Goal: Task Accomplishment & Management: Complete application form

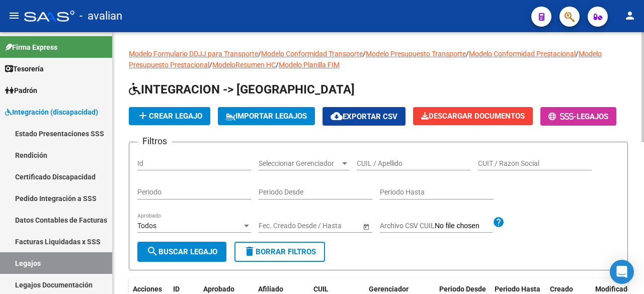
click at [402, 168] on input "CUIL / Apellido" at bounding box center [414, 163] width 114 height 9
paste input "27373304285"
type input "27373304285"
click at [168, 262] on button "search Buscar Legajo" at bounding box center [181, 252] width 89 height 20
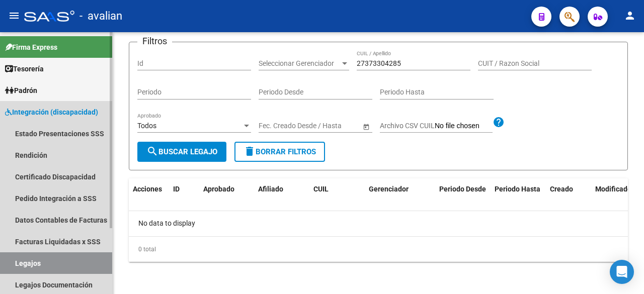
click at [26, 267] on link "Legajos" at bounding box center [56, 264] width 112 height 22
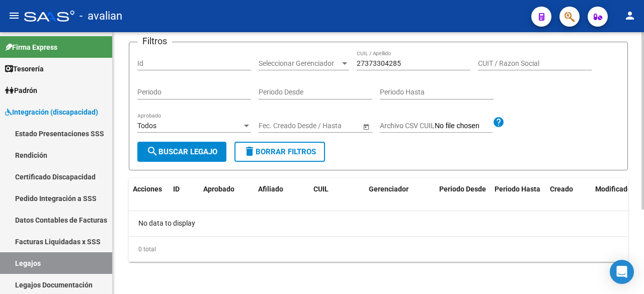
scroll to position [24, 0]
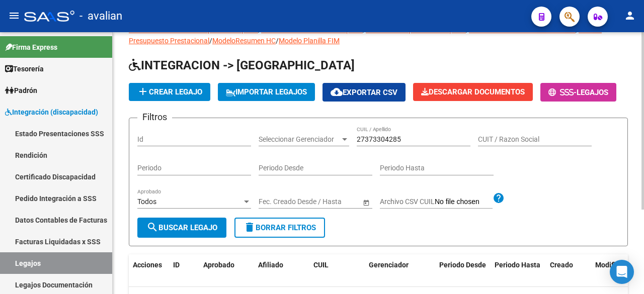
click at [411, 144] on input "27373304285" at bounding box center [414, 139] width 114 height 9
drag, startPoint x: 411, startPoint y: 167, endPoint x: 289, endPoint y: 165, distance: 121.3
click at [289, 165] on div "Filtros Id Seleccionar Gerenciador Seleccionar Gerenciador 27373304285 CUIL / A…" at bounding box center [378, 172] width 482 height 92
click at [187, 232] on span "search Buscar Legajo" at bounding box center [181, 227] width 71 height 9
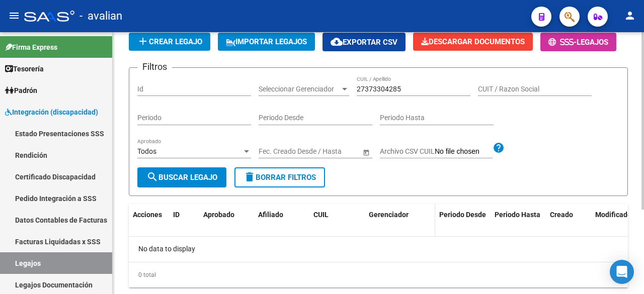
scroll to position [125, 0]
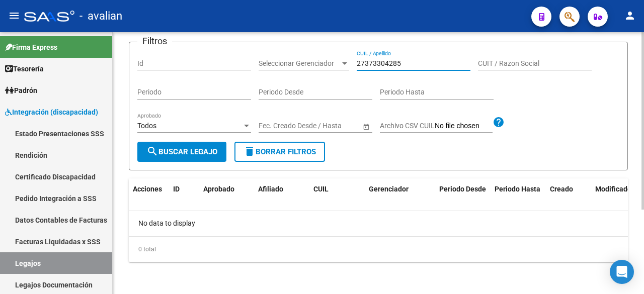
drag, startPoint x: 405, startPoint y: 63, endPoint x: 357, endPoint y: 69, distance: 48.2
click at [357, 69] on div "27373304285 CUIL / Apellido" at bounding box center [414, 60] width 114 height 20
click at [517, 62] on input "CUIT / Razon Social" at bounding box center [535, 63] width 114 height 9
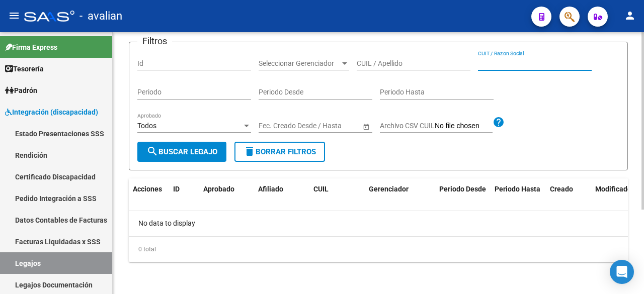
scroll to position [74, 0]
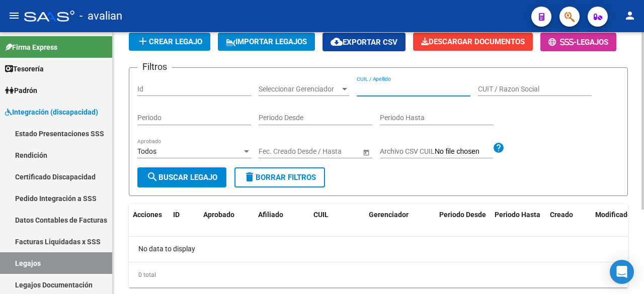
click at [393, 94] on input "CUIL / Apellido" at bounding box center [414, 89] width 114 height 9
paste input "20553610169"
type input "20553610169"
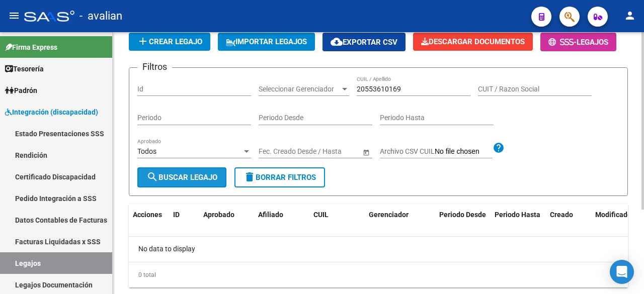
click at [154, 183] on mat-icon "search" at bounding box center [152, 177] width 12 height 12
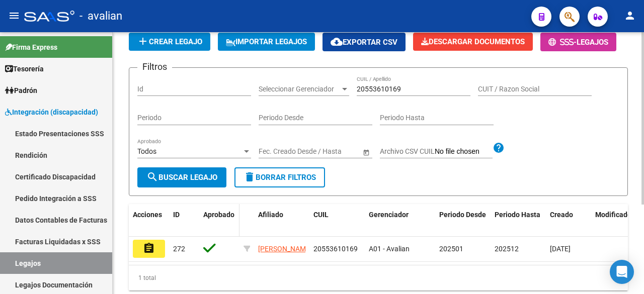
scroll to position [136, 0]
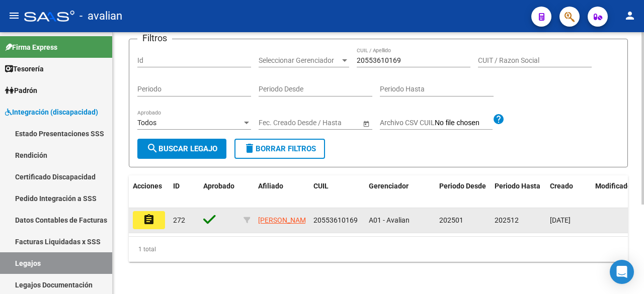
click at [149, 216] on mat-icon "assignment" at bounding box center [149, 220] width 12 height 12
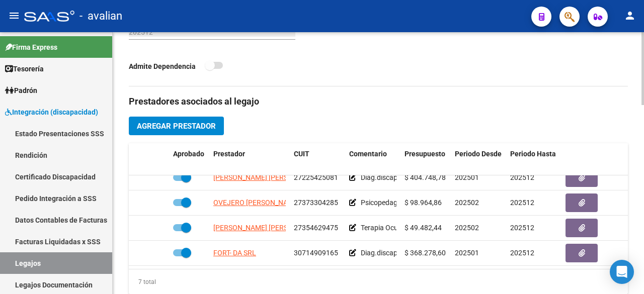
scroll to position [93, 0]
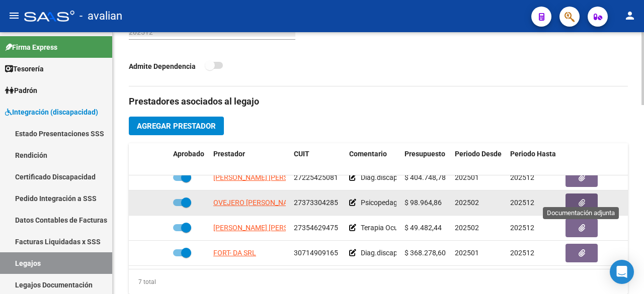
click at [586, 195] on button "button" at bounding box center [582, 203] width 32 height 19
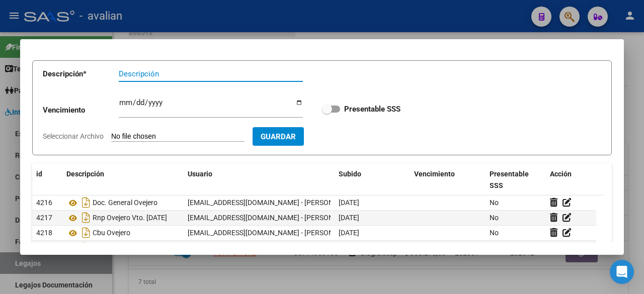
scroll to position [101, 0]
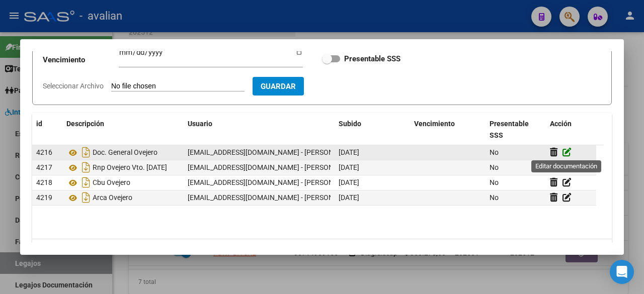
click at [564, 149] on icon at bounding box center [567, 152] width 9 height 10
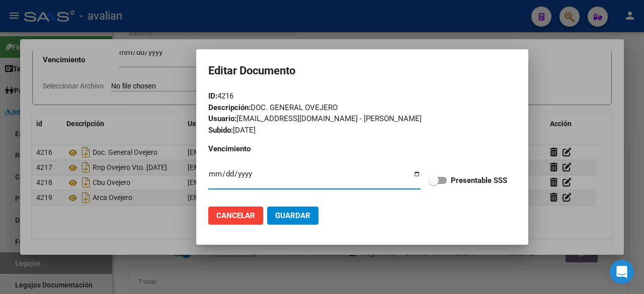
click at [444, 181] on span at bounding box center [438, 180] width 18 height 7
click at [434, 184] on input "Presentable SSS" at bounding box center [433, 184] width 1 height 1
checkbox input "true"
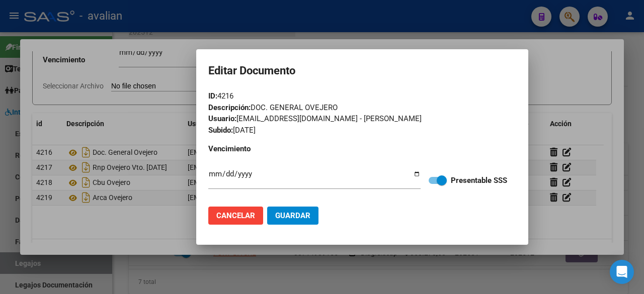
click at [312, 208] on button "Guardar" at bounding box center [292, 216] width 51 height 18
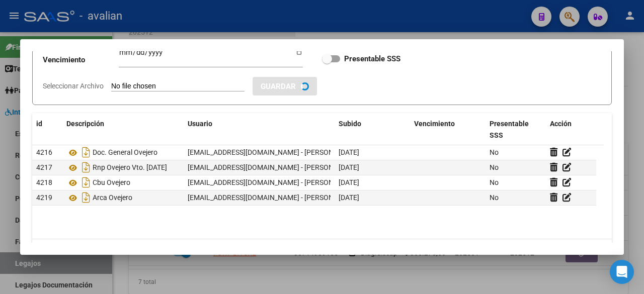
checkbox input "true"
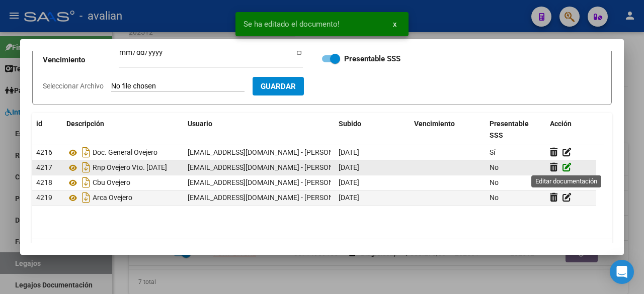
click at [564, 167] on icon at bounding box center [567, 168] width 9 height 10
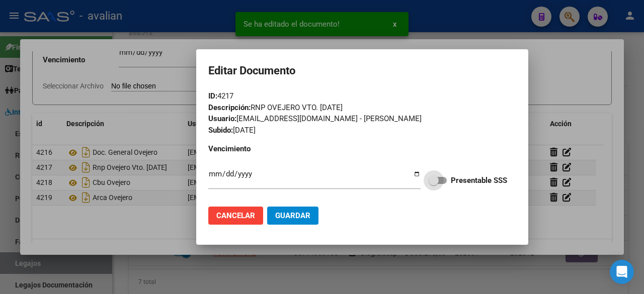
click at [445, 179] on span at bounding box center [438, 180] width 18 height 7
click at [434, 184] on input "Presentable SSS" at bounding box center [433, 184] width 1 height 1
checkbox input "true"
click at [298, 215] on span "Guardar" at bounding box center [292, 215] width 35 height 9
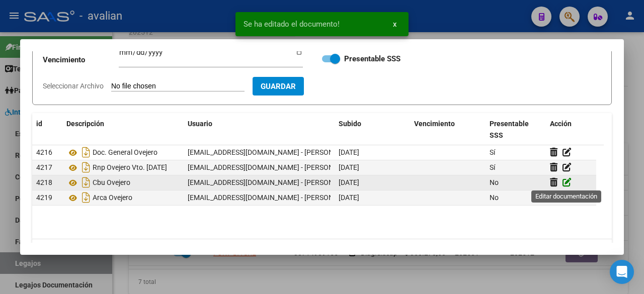
click at [564, 183] on icon at bounding box center [567, 183] width 9 height 10
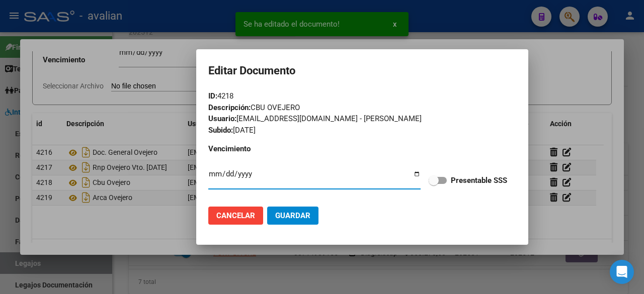
click at [442, 179] on span at bounding box center [438, 180] width 18 height 7
click at [434, 184] on input "Presentable SSS" at bounding box center [433, 184] width 1 height 1
checkbox input "true"
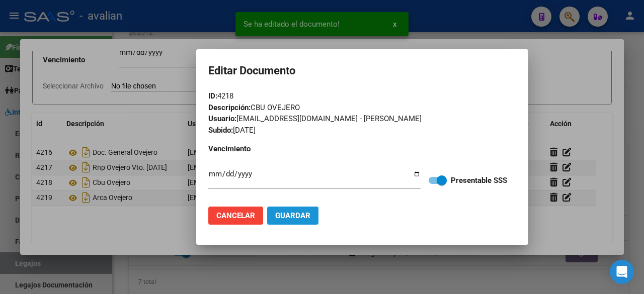
click at [289, 217] on span "Guardar" at bounding box center [292, 215] width 35 height 9
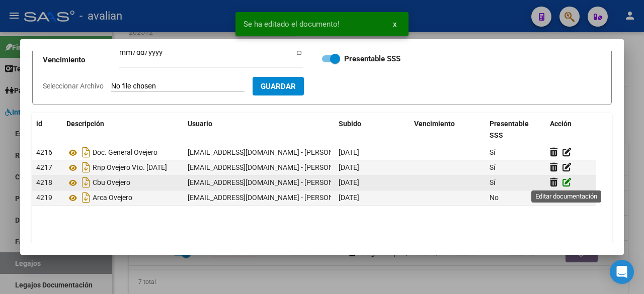
click at [567, 185] on icon at bounding box center [567, 183] width 9 height 10
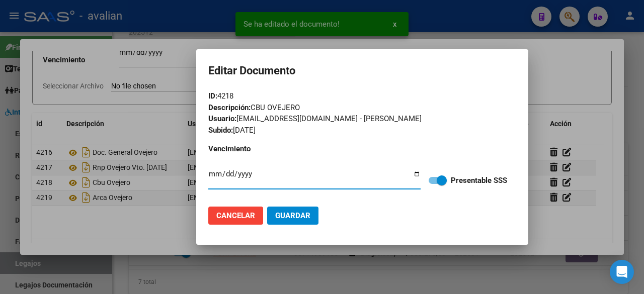
click at [216, 219] on button "Cancelar" at bounding box center [235, 216] width 55 height 18
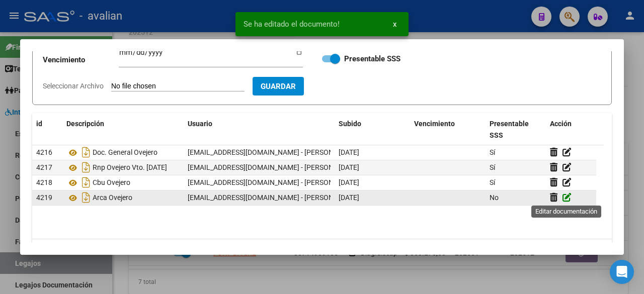
click at [566, 197] on icon at bounding box center [567, 198] width 9 height 10
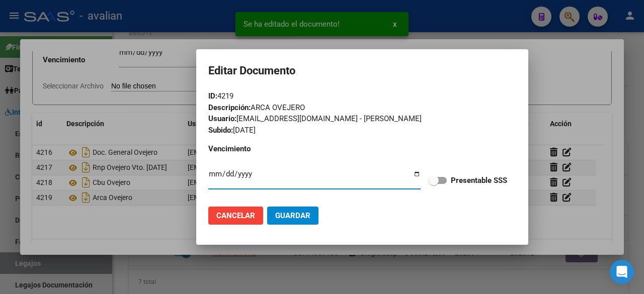
click at [438, 181] on span at bounding box center [434, 181] width 10 height 10
click at [434, 184] on input "Presentable SSS" at bounding box center [433, 184] width 1 height 1
checkbox input "true"
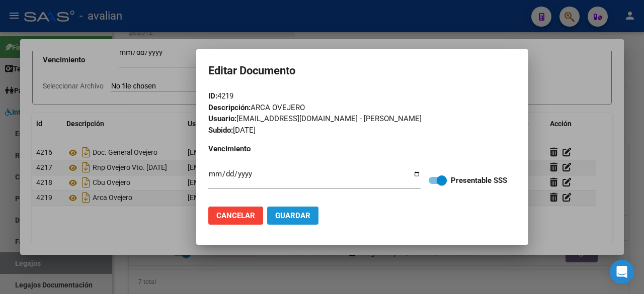
click at [316, 219] on button "Guardar" at bounding box center [292, 216] width 51 height 18
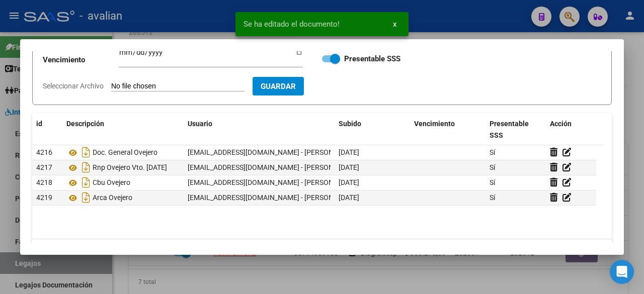
scroll to position [0, 0]
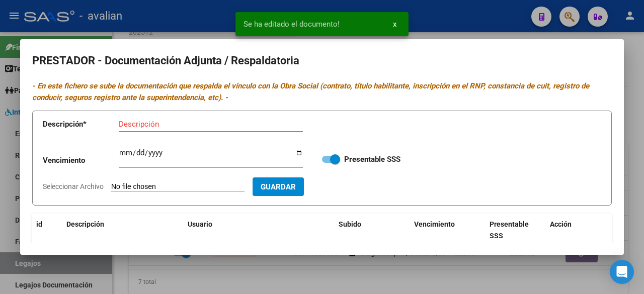
click at [439, 31] on div at bounding box center [322, 147] width 644 height 294
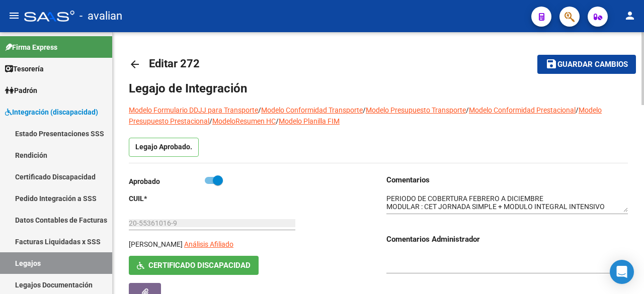
click at [562, 68] on span "Guardar cambios" at bounding box center [592, 64] width 70 height 9
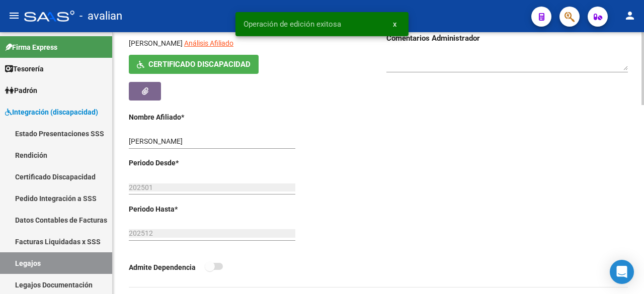
scroll to position [352, 0]
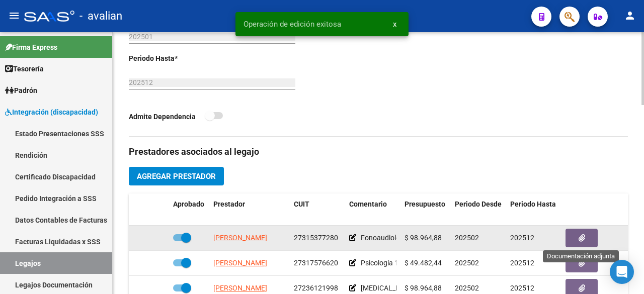
click at [586, 241] on button "button" at bounding box center [582, 238] width 32 height 19
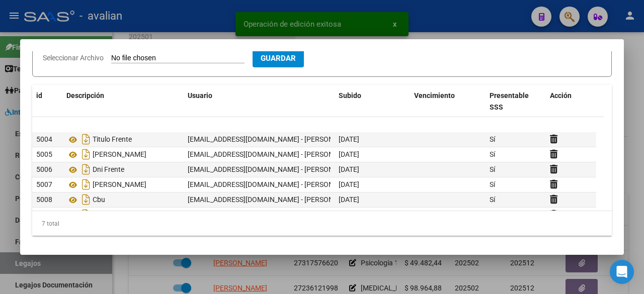
scroll to position [23, 0]
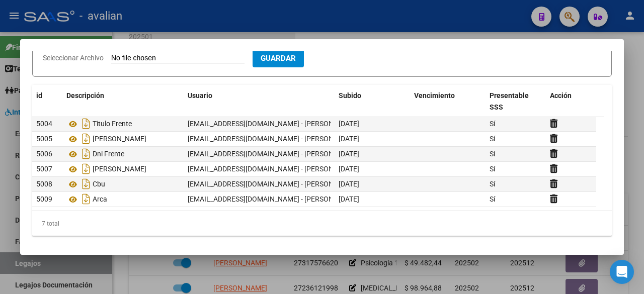
click at [501, 14] on div at bounding box center [322, 147] width 644 height 294
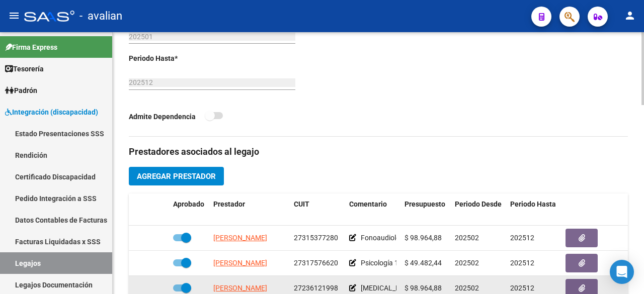
scroll to position [93, 0]
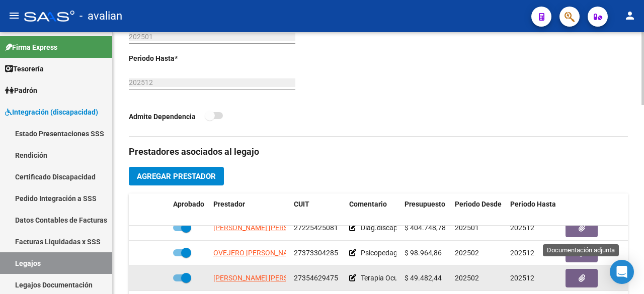
click at [570, 269] on button "button" at bounding box center [582, 278] width 32 height 19
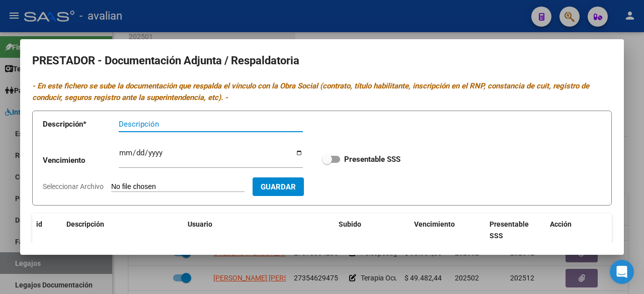
scroll to position [129, 0]
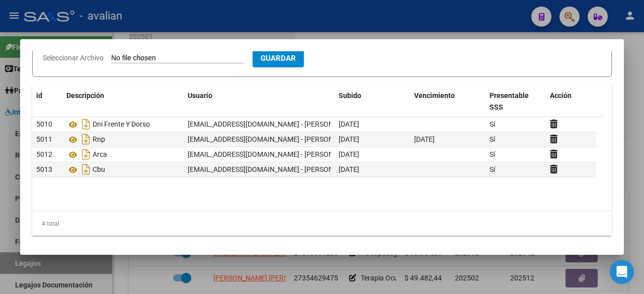
click at [446, 31] on div at bounding box center [322, 147] width 644 height 294
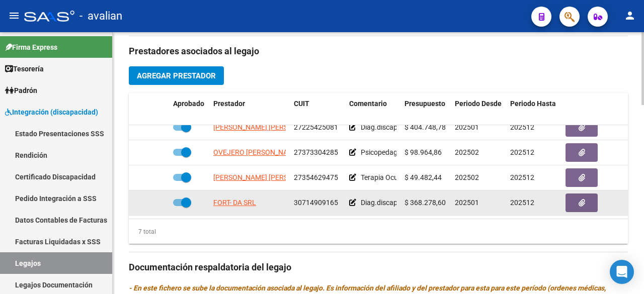
scroll to position [553, 0]
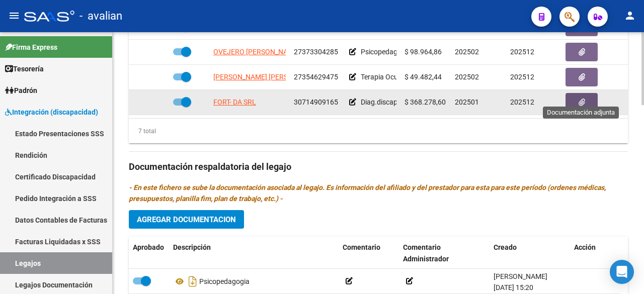
click at [585, 93] on button "button" at bounding box center [582, 102] width 32 height 19
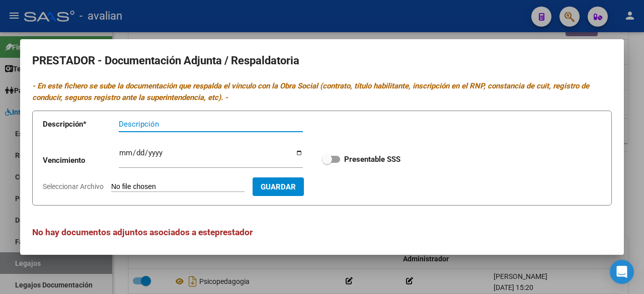
scroll to position [4, 0]
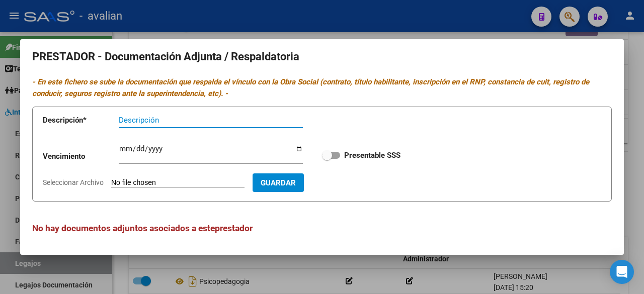
click at [401, 18] on div at bounding box center [322, 147] width 644 height 294
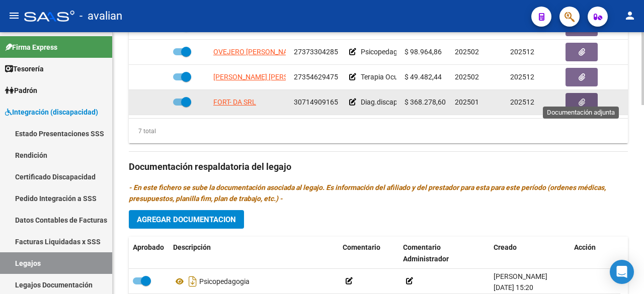
click at [577, 93] on button "button" at bounding box center [582, 102] width 32 height 19
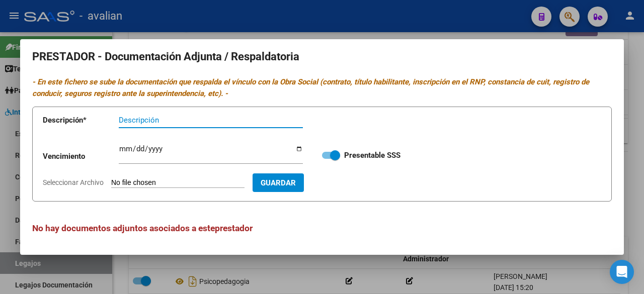
click at [414, 22] on div at bounding box center [322, 147] width 644 height 294
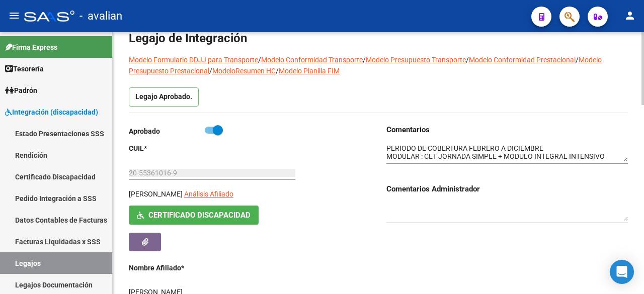
scroll to position [101, 0]
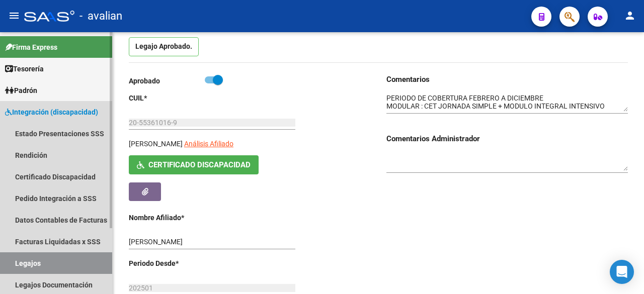
click at [34, 260] on link "Legajos" at bounding box center [56, 264] width 112 height 22
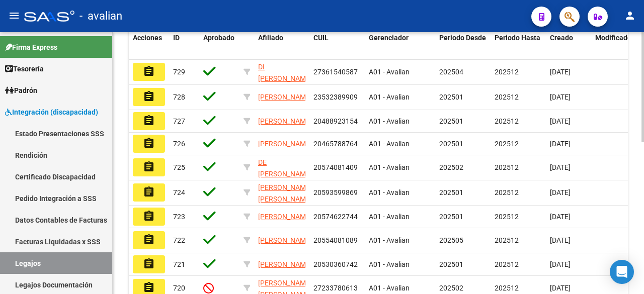
scroll to position [101, 0]
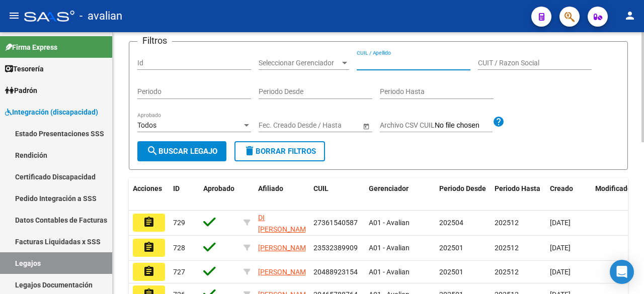
click at [395, 67] on input "CUIL / Apellido" at bounding box center [414, 63] width 114 height 9
paste input "20553610169"
type input "20553610169"
click at [192, 162] on button "search Buscar Legajo" at bounding box center [181, 151] width 89 height 20
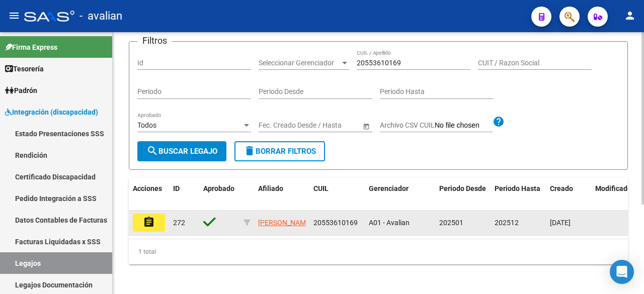
click at [147, 228] on mat-icon "assignment" at bounding box center [149, 222] width 12 height 12
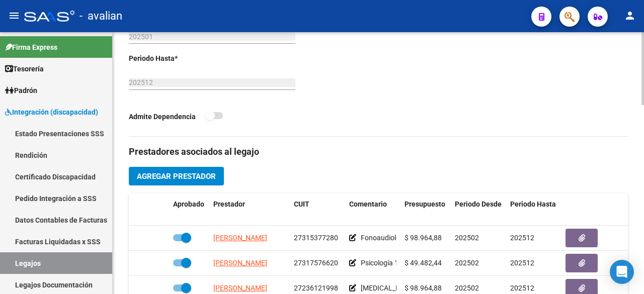
scroll to position [403, 0]
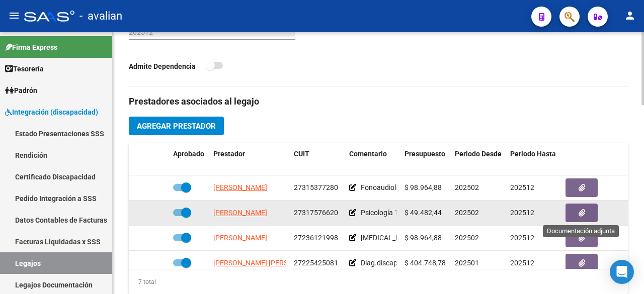
click at [589, 211] on button "button" at bounding box center [582, 213] width 32 height 19
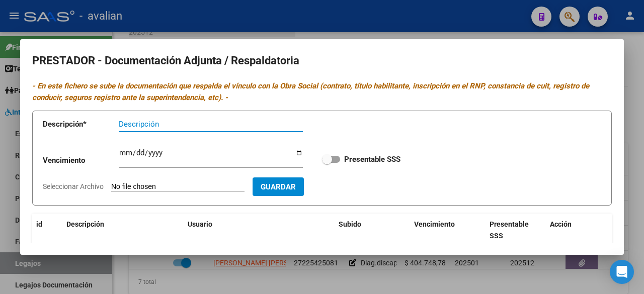
scroll to position [129, 0]
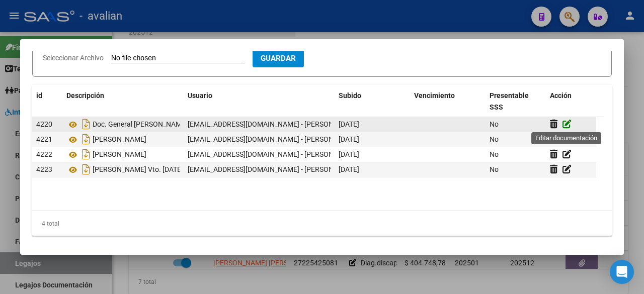
click at [568, 123] on icon at bounding box center [567, 124] width 9 height 10
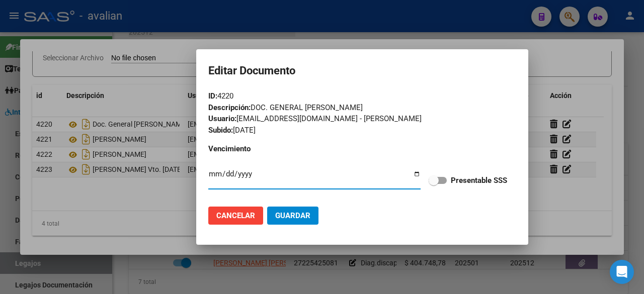
click at [444, 179] on span at bounding box center [438, 180] width 18 height 7
click at [434, 184] on input "Presentable SSS" at bounding box center [433, 184] width 1 height 1
checkbox input "true"
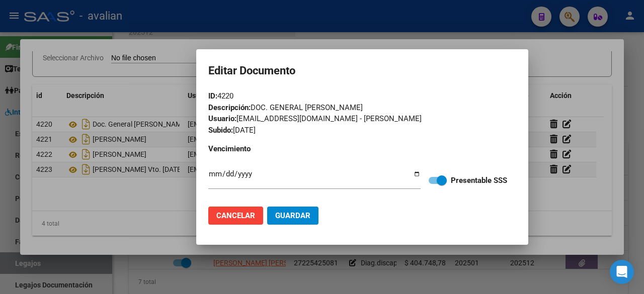
click at [286, 210] on button "Guardar" at bounding box center [292, 216] width 51 height 18
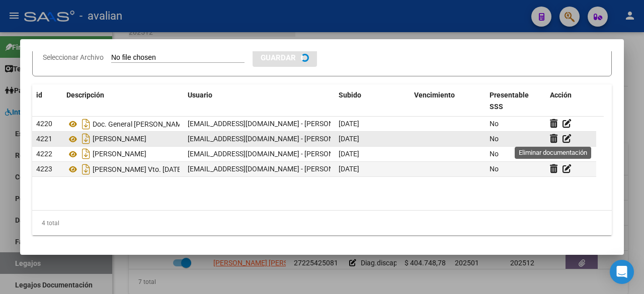
checkbox input "true"
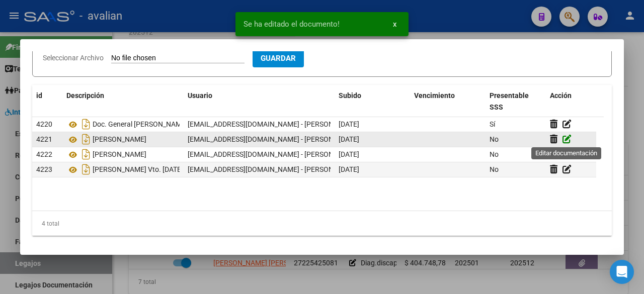
click at [570, 138] on icon at bounding box center [567, 139] width 9 height 10
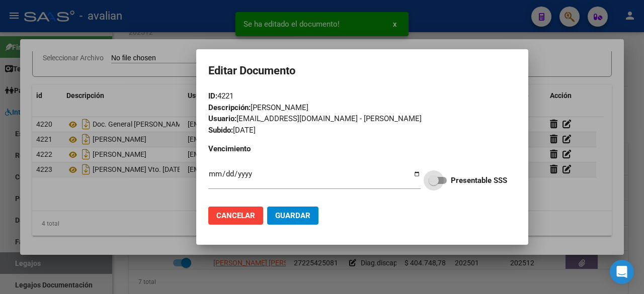
click at [447, 181] on label "Presentable SSS" at bounding box center [468, 181] width 78 height 12
click at [434, 184] on input "Presentable SSS" at bounding box center [433, 184] width 1 height 1
checkbox input "true"
click at [297, 220] on span "Guardar" at bounding box center [292, 215] width 35 height 9
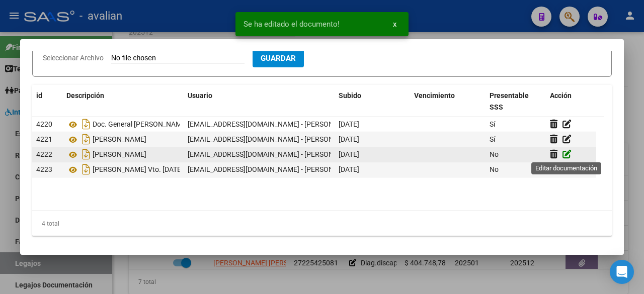
click at [567, 150] on icon at bounding box center [567, 154] width 9 height 10
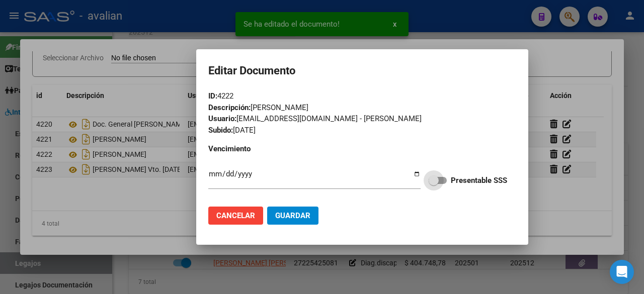
click at [439, 177] on span at bounding box center [438, 180] width 18 height 7
click at [434, 184] on input "Presentable SSS" at bounding box center [433, 184] width 1 height 1
checkbox input "true"
click at [298, 217] on span "Guardar" at bounding box center [292, 215] width 35 height 9
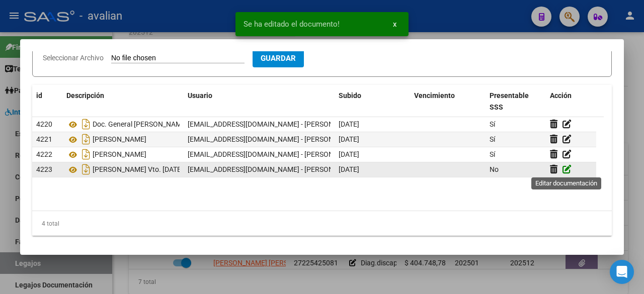
click at [565, 169] on icon at bounding box center [567, 170] width 9 height 10
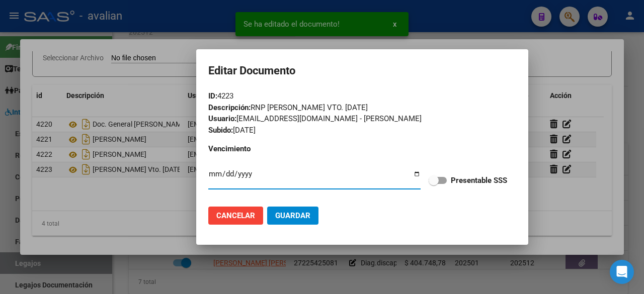
drag, startPoint x: 444, startPoint y: 179, endPoint x: 440, endPoint y: 183, distance: 5.7
click at [444, 179] on span at bounding box center [438, 180] width 18 height 7
click at [434, 184] on input "Presentable SSS" at bounding box center [433, 184] width 1 height 1
checkbox input "true"
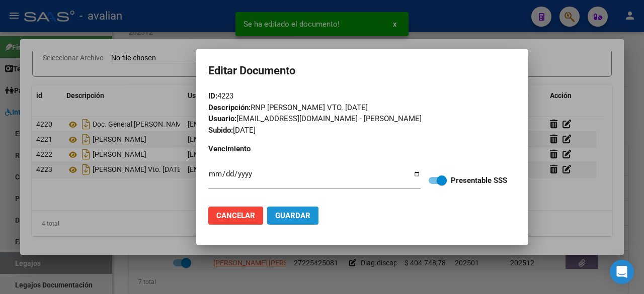
click at [310, 212] on button "Guardar" at bounding box center [292, 216] width 51 height 18
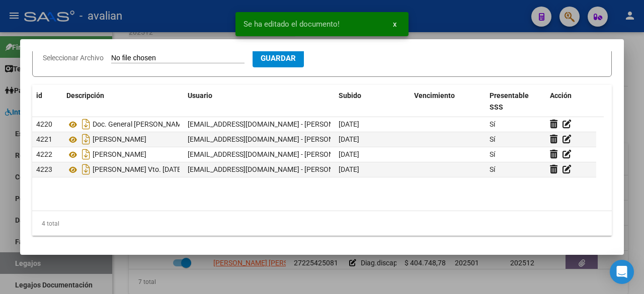
click at [443, 14] on div at bounding box center [322, 147] width 644 height 294
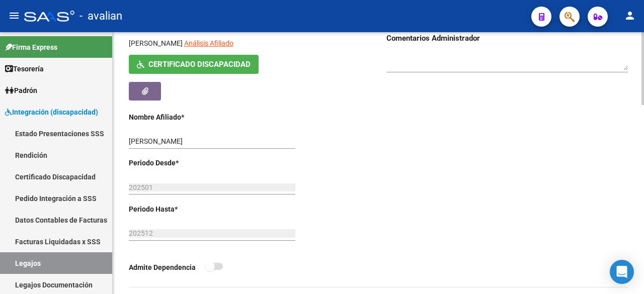
scroll to position [0, 0]
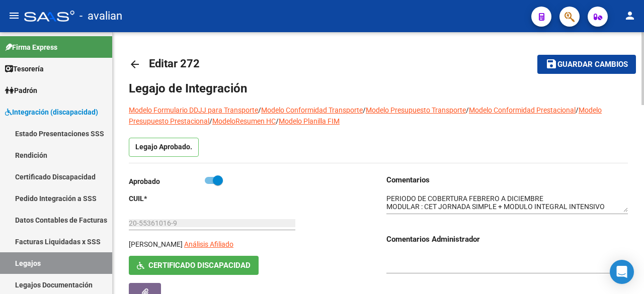
click at [569, 64] on span "Guardar cambios" at bounding box center [592, 64] width 70 height 9
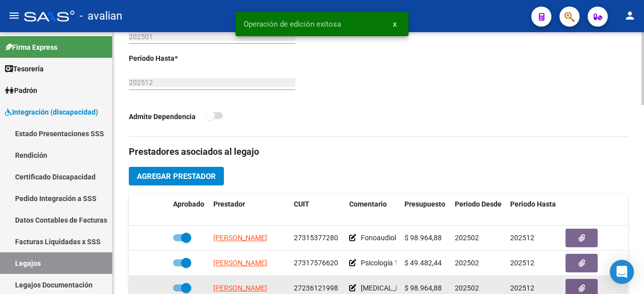
scroll to position [503, 0]
